Goal: Task Accomplishment & Management: Use online tool/utility

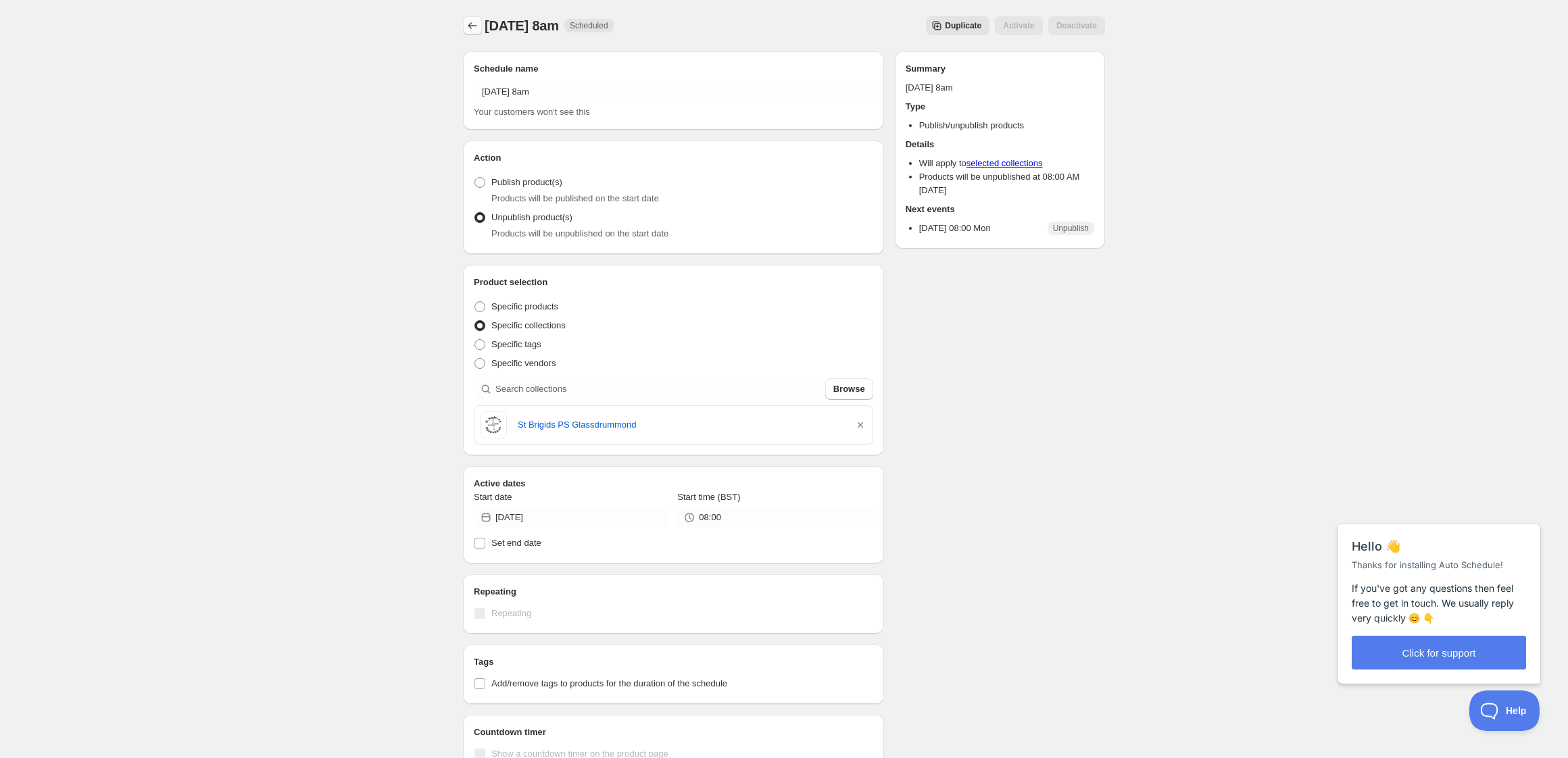
click at [469, 19] on icon "Schedules" at bounding box center [472, 25] width 13 height 13
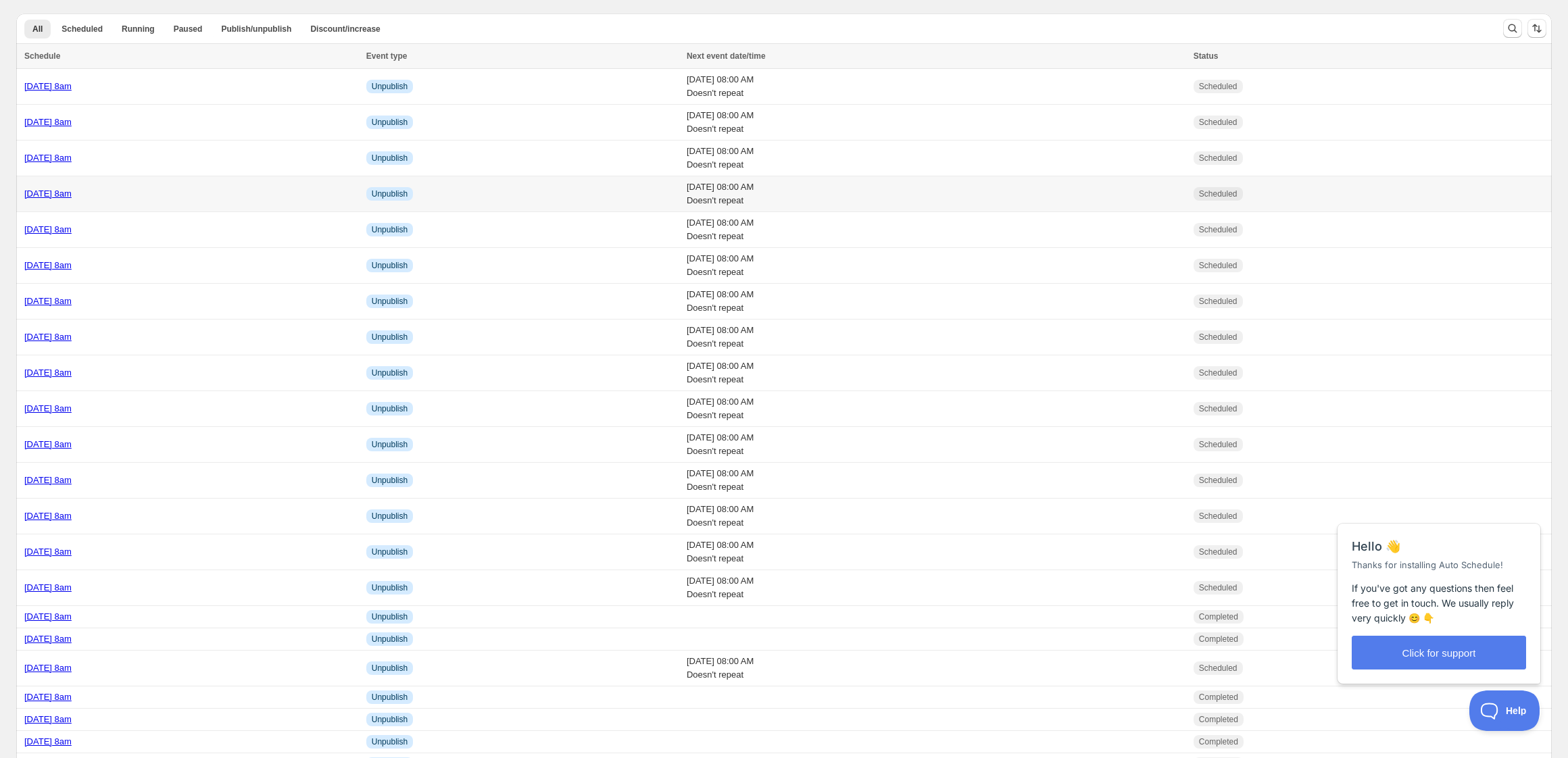
click at [320, 190] on div "[DATE] 8am" at bounding box center [190, 193] width 334 height 13
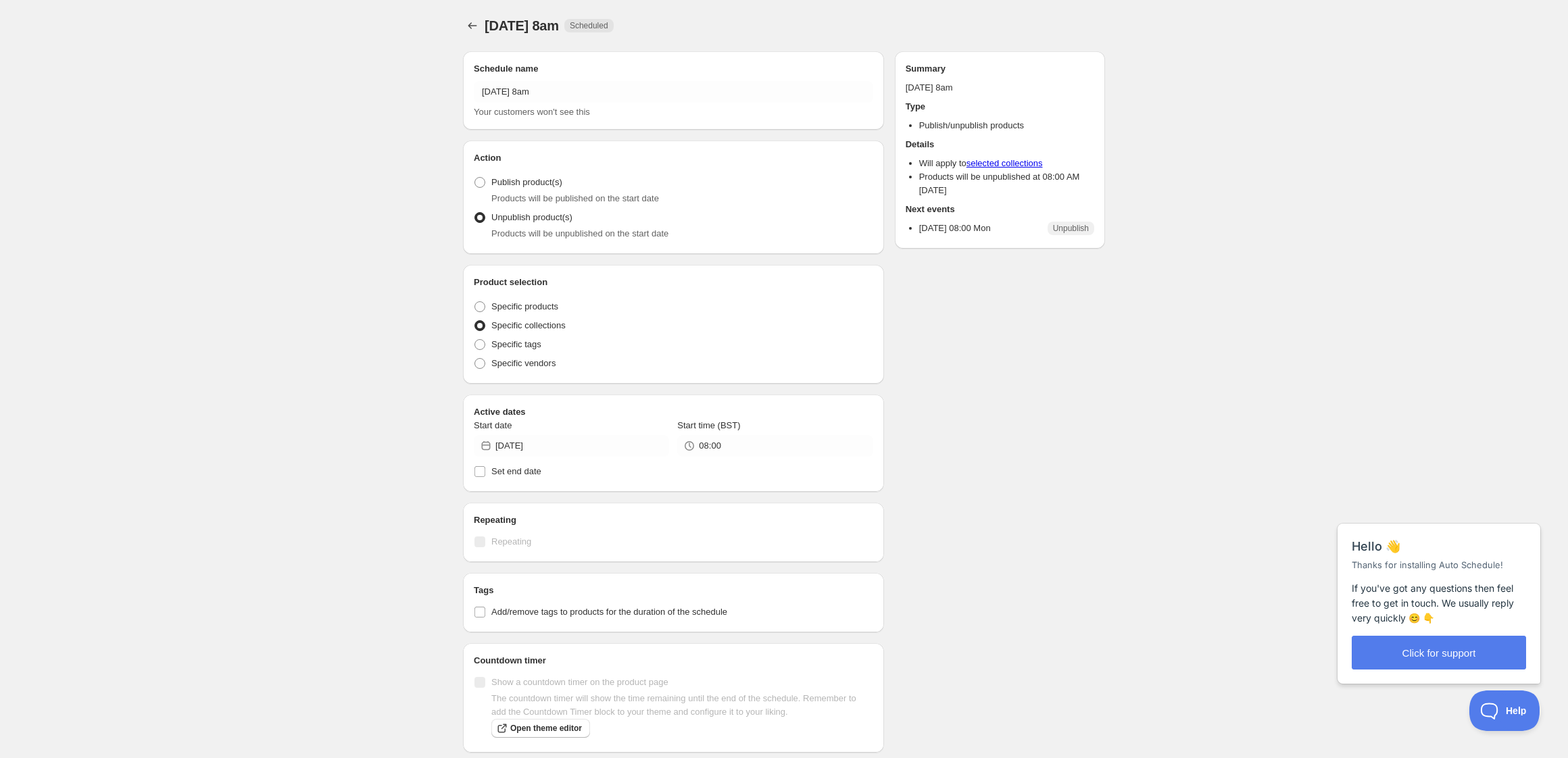
radio input "true"
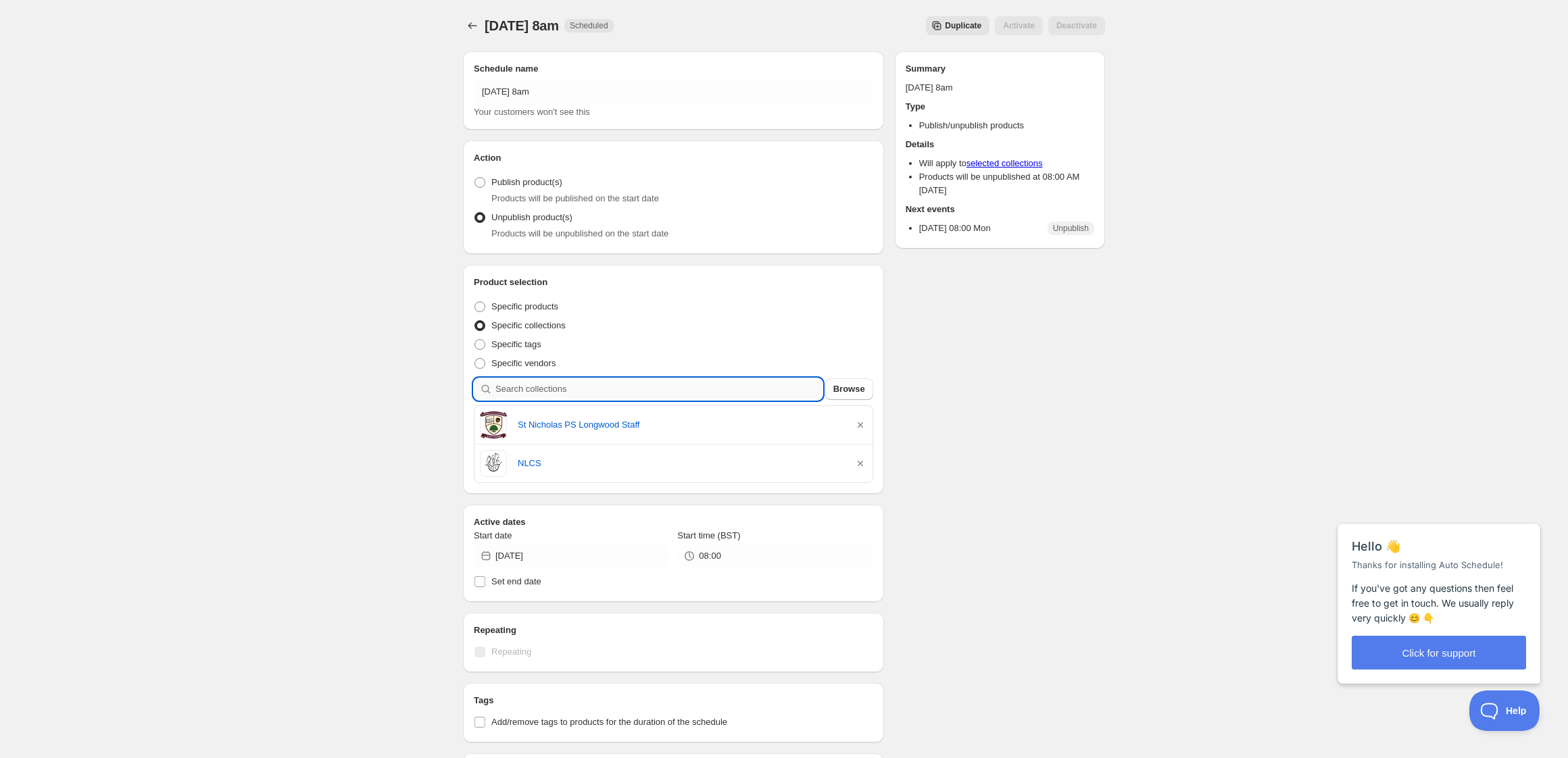
click at [589, 395] on input "search" at bounding box center [659, 389] width 327 height 22
type input "p"
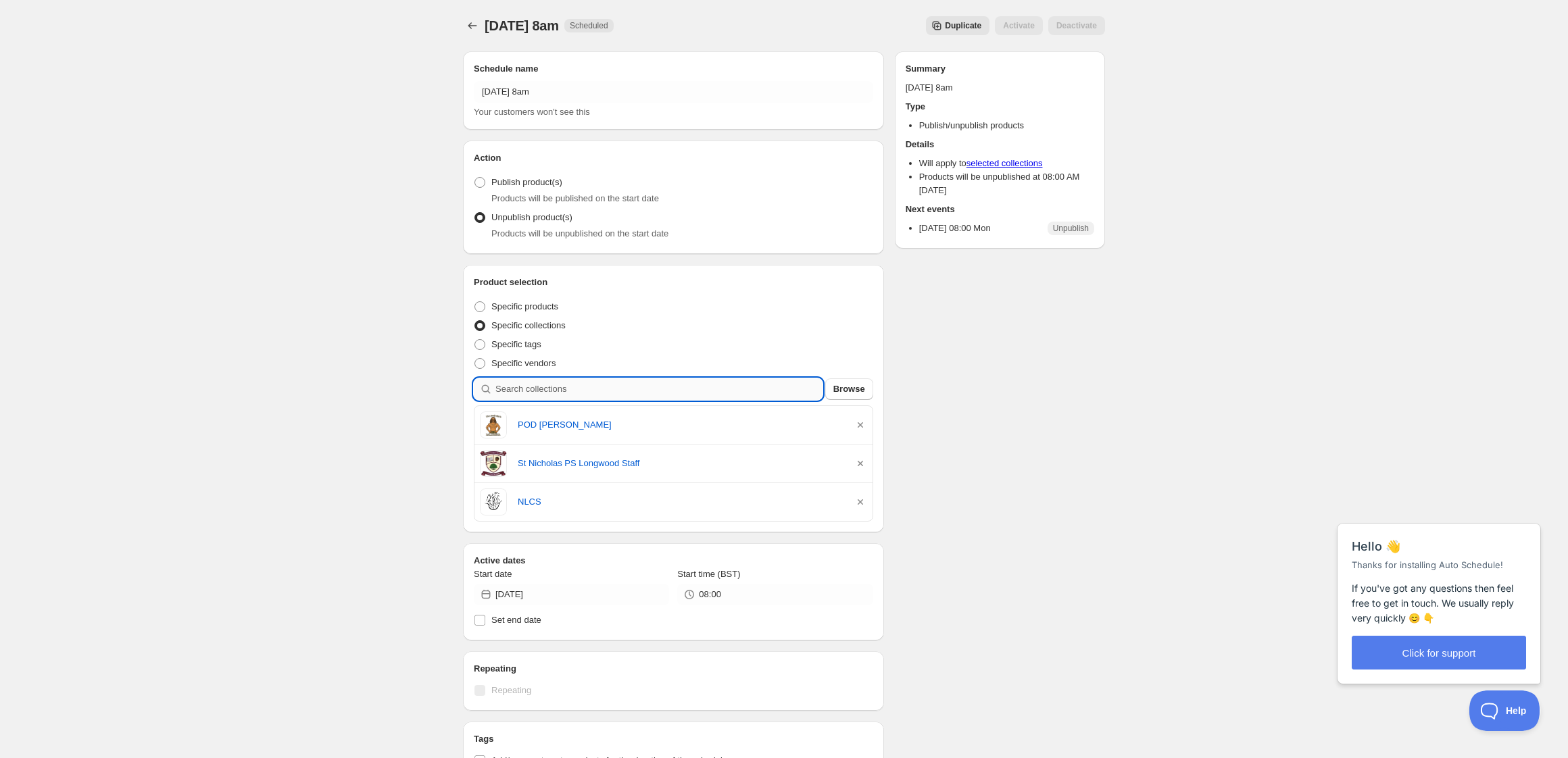
click at [552, 391] on input "search" at bounding box center [659, 389] width 327 height 22
type input "s"
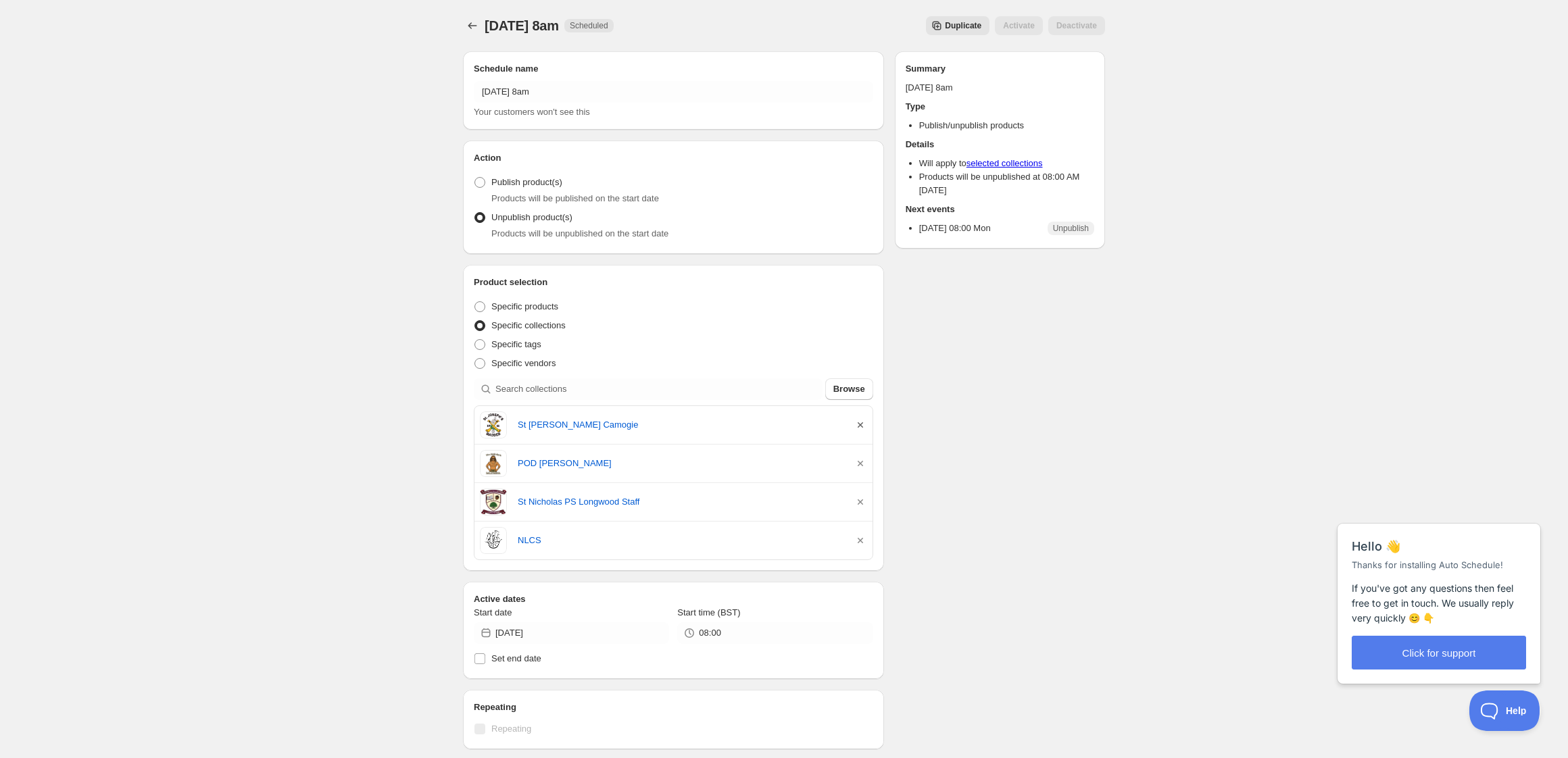
click at [854, 425] on icon "button" at bounding box center [860, 424] width 13 height 13
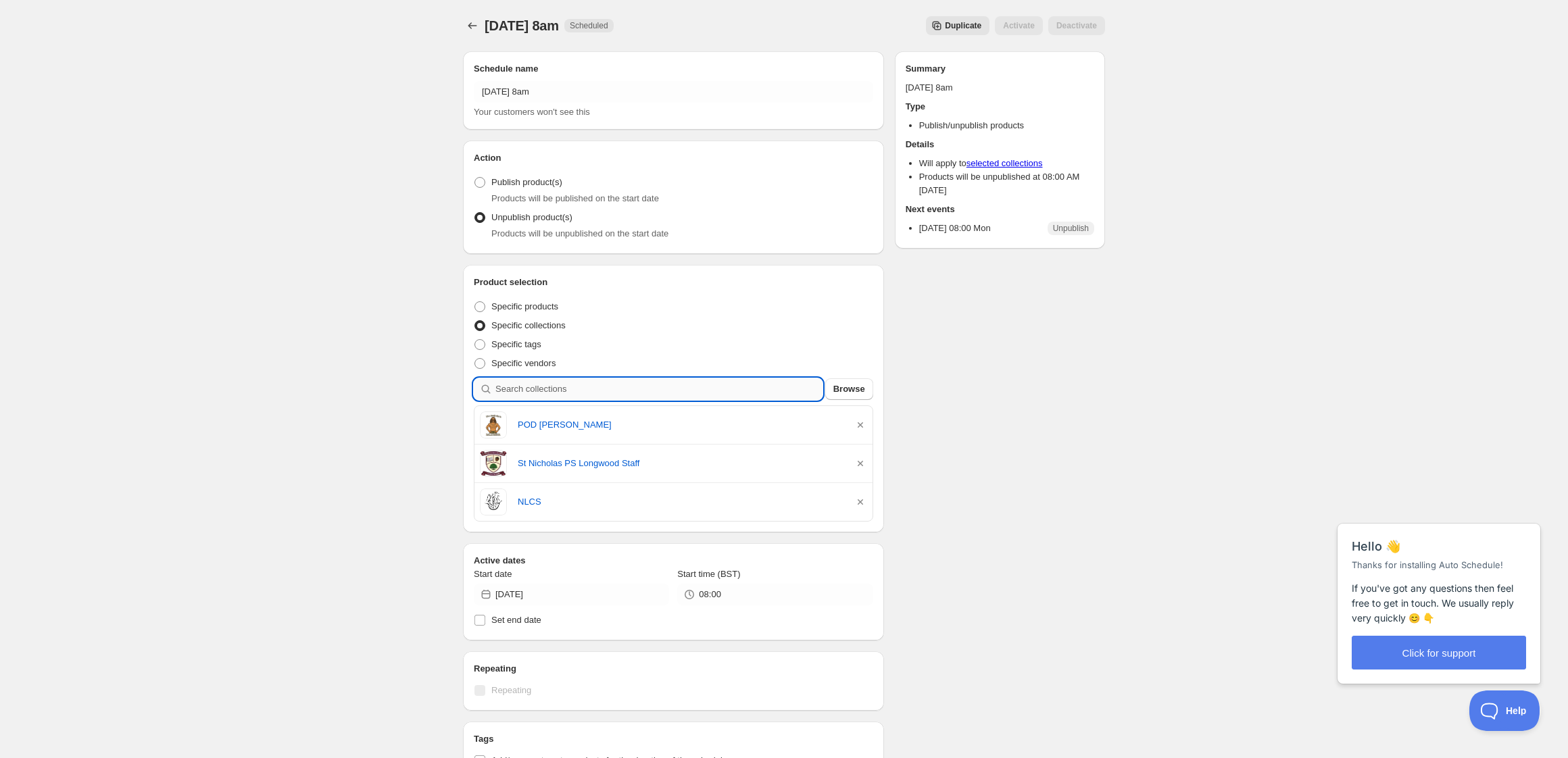
click at [570, 383] on input "search" at bounding box center [659, 389] width 327 height 22
type input "l"
